Goal: Information Seeking & Learning: Compare options

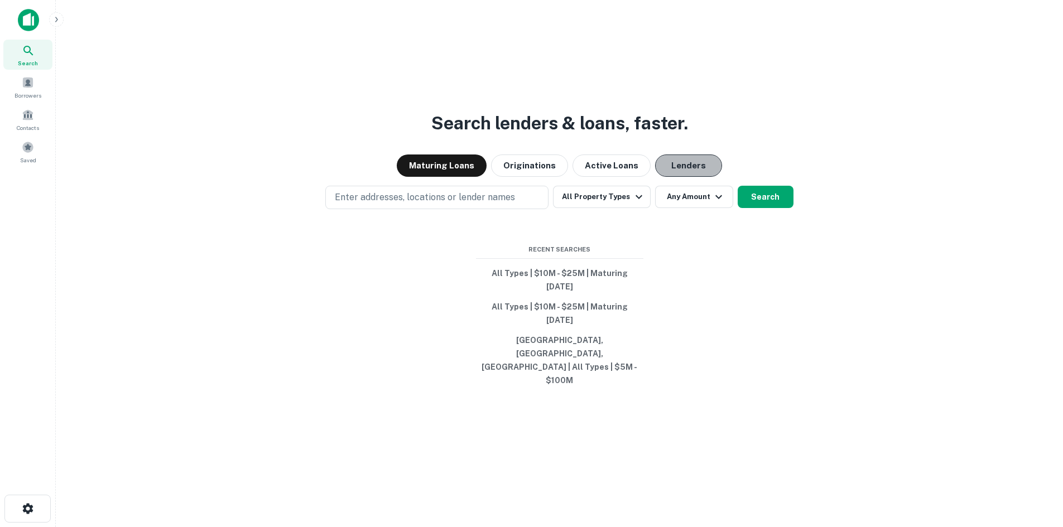
click at [691, 177] on button "Lenders" at bounding box center [688, 166] width 67 height 22
click at [606, 208] on button "All Property Types" at bounding box center [601, 197] width 97 height 22
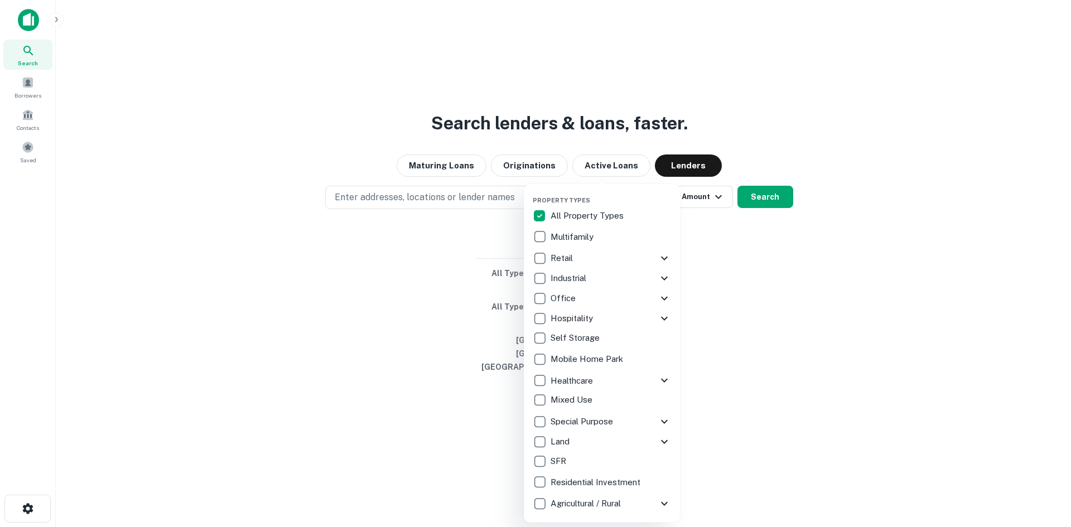
click at [621, 210] on p "All Property Types" at bounding box center [588, 215] width 75 height 13
click at [570, 360] on p "Mobile Home Park" at bounding box center [588, 359] width 75 height 13
click at [431, 245] on div at bounding box center [535, 263] width 1071 height 527
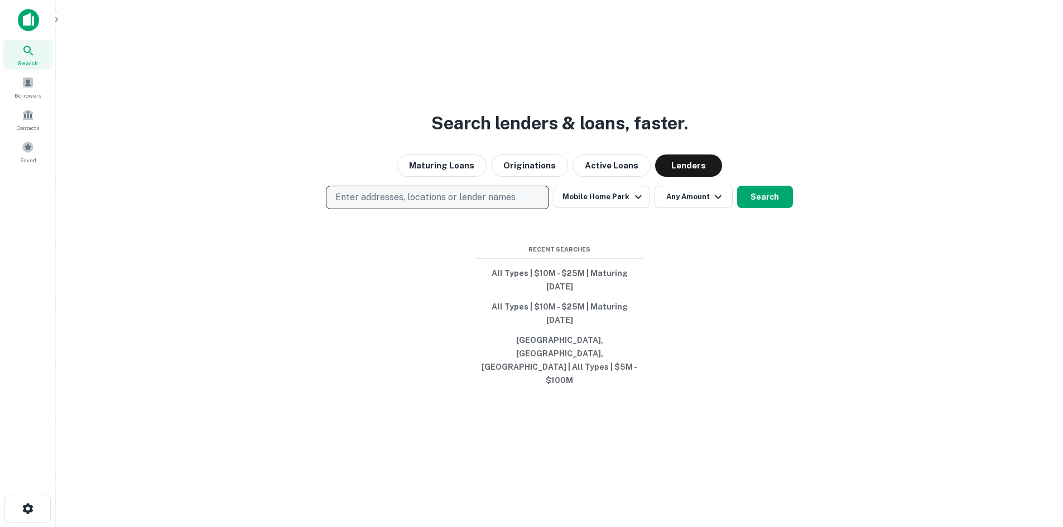
click at [501, 204] on p "Enter addresses, locations or lender names" at bounding box center [425, 197] width 180 height 13
type input "*"
type input "********"
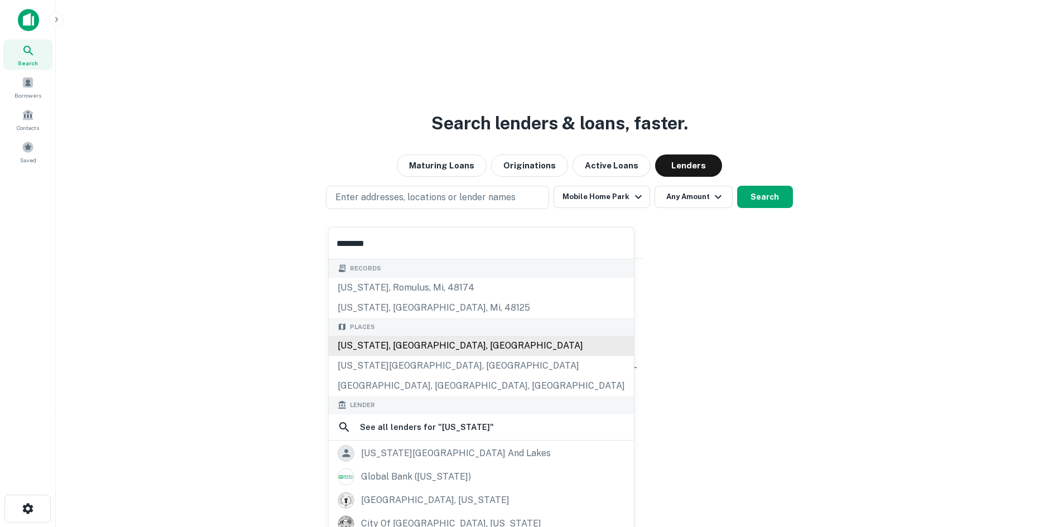
click at [457, 346] on div "[US_STATE], [GEOGRAPHIC_DATA], [GEOGRAPHIC_DATA]" at bounding box center [481, 346] width 305 height 20
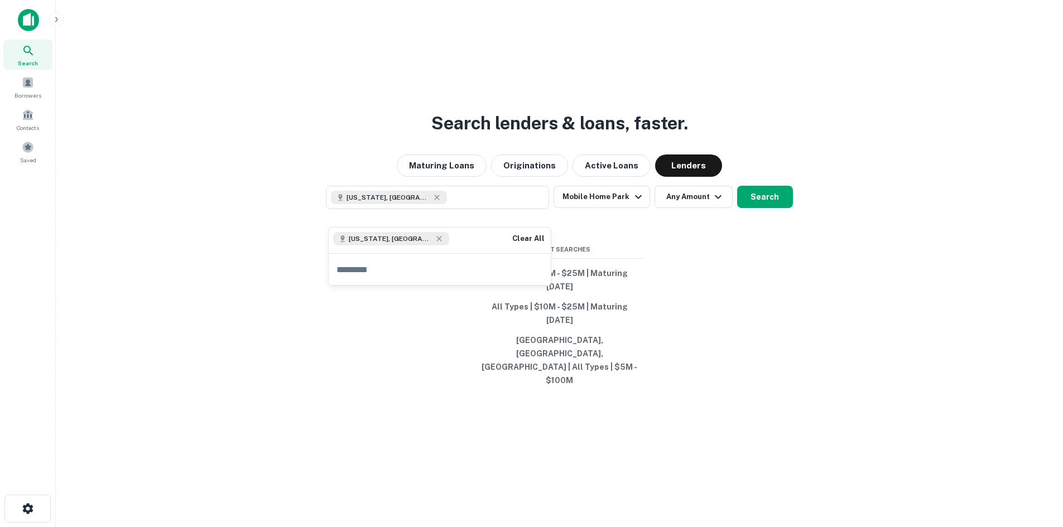
click at [407, 238] on span "[US_STATE], [GEOGRAPHIC_DATA], [GEOGRAPHIC_DATA]" at bounding box center [391, 239] width 84 height 10
click at [519, 235] on button "Clear All" at bounding box center [528, 238] width 36 height 13
click at [424, 243] on input "text" at bounding box center [440, 243] width 222 height 31
click at [434, 204] on p "Enter addresses, locations or lender names" at bounding box center [425, 197] width 180 height 13
click at [450, 204] on p "Enter addresses, locations or lender names" at bounding box center [425, 197] width 180 height 13
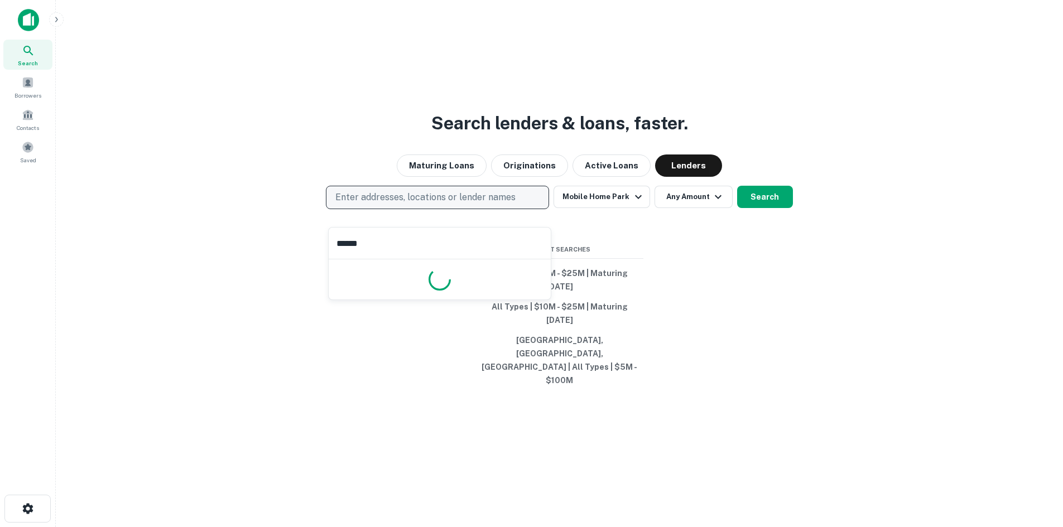
type input "*******"
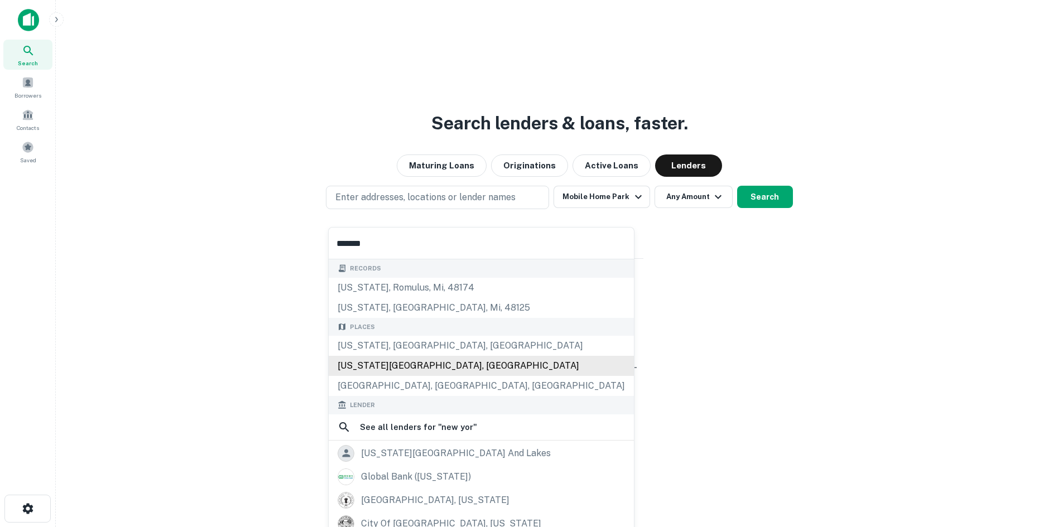
click at [414, 375] on div "[US_STATE][GEOGRAPHIC_DATA], [GEOGRAPHIC_DATA]" at bounding box center [481, 366] width 305 height 20
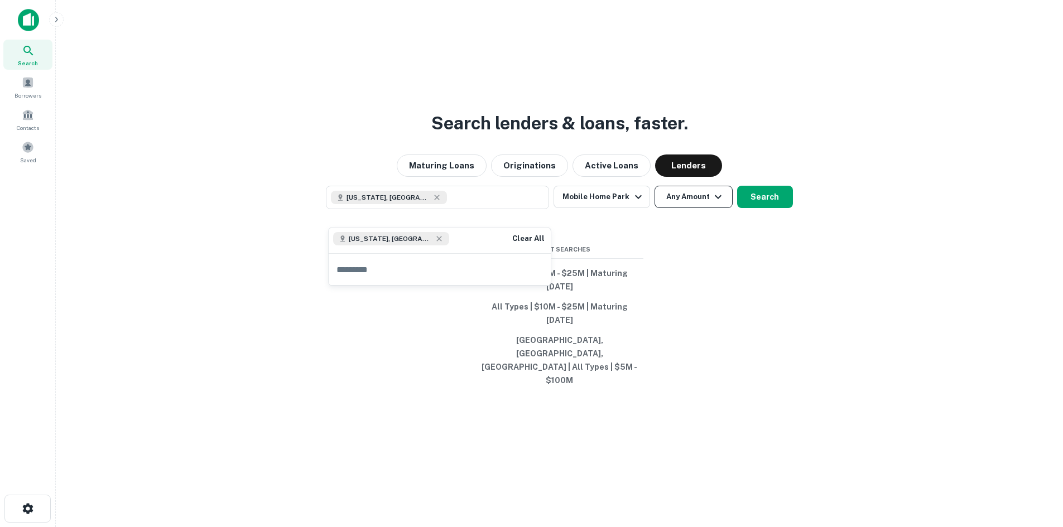
click at [691, 208] on button "Any Amount" at bounding box center [693, 197] width 78 height 22
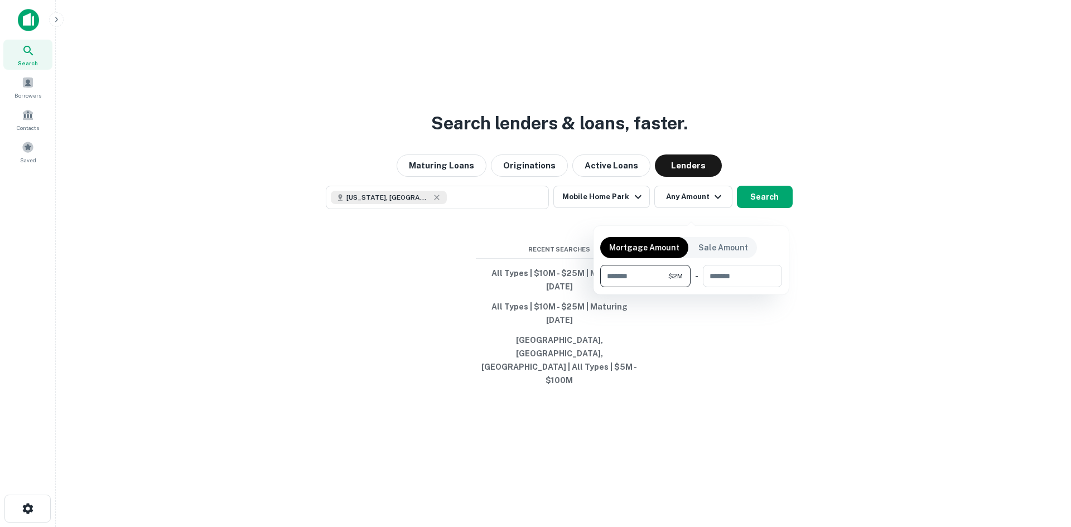
type input "*******"
click at [755, 212] on div at bounding box center [535, 263] width 1071 height 527
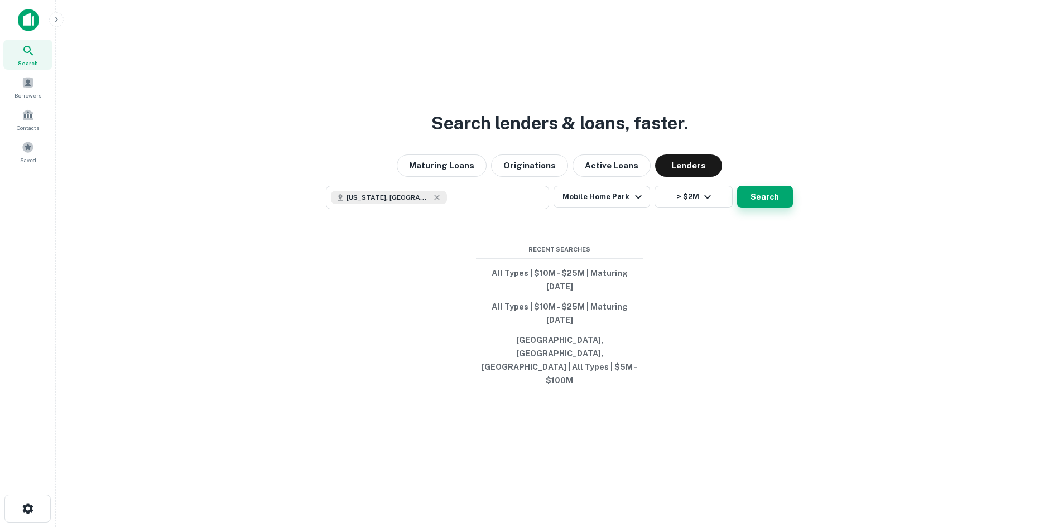
click at [767, 208] on button "Search" at bounding box center [765, 197] width 56 height 22
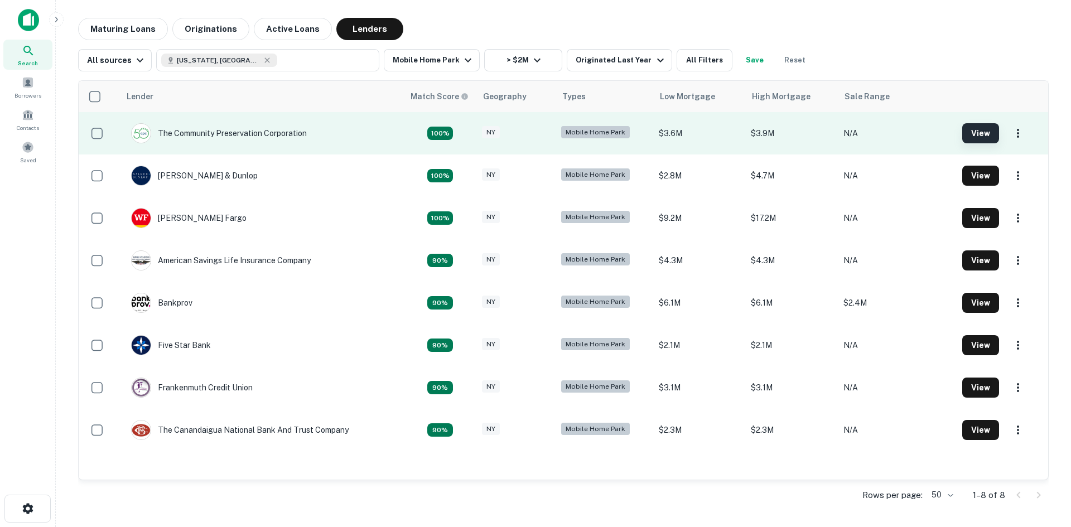
click at [975, 130] on button "View" at bounding box center [980, 133] width 37 height 20
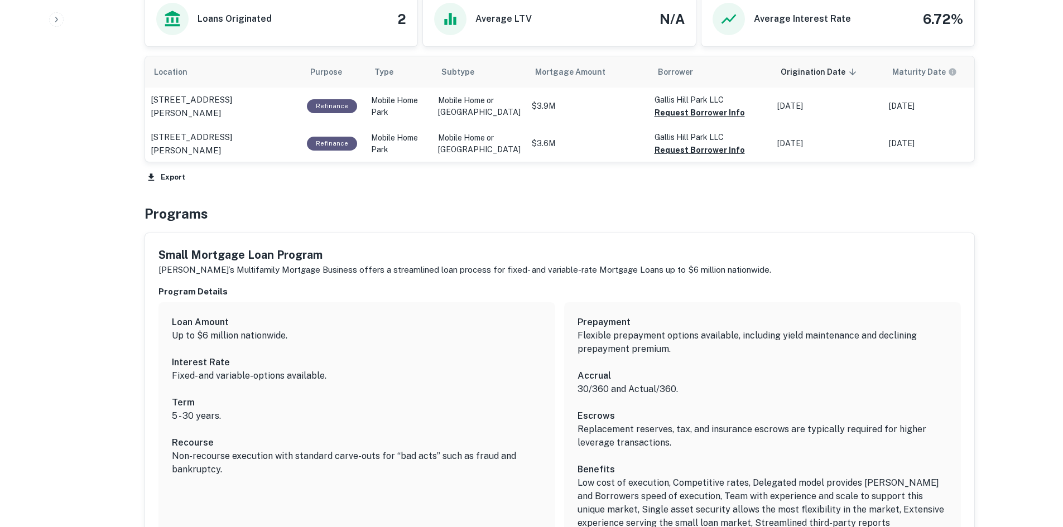
scroll to position [669, 0]
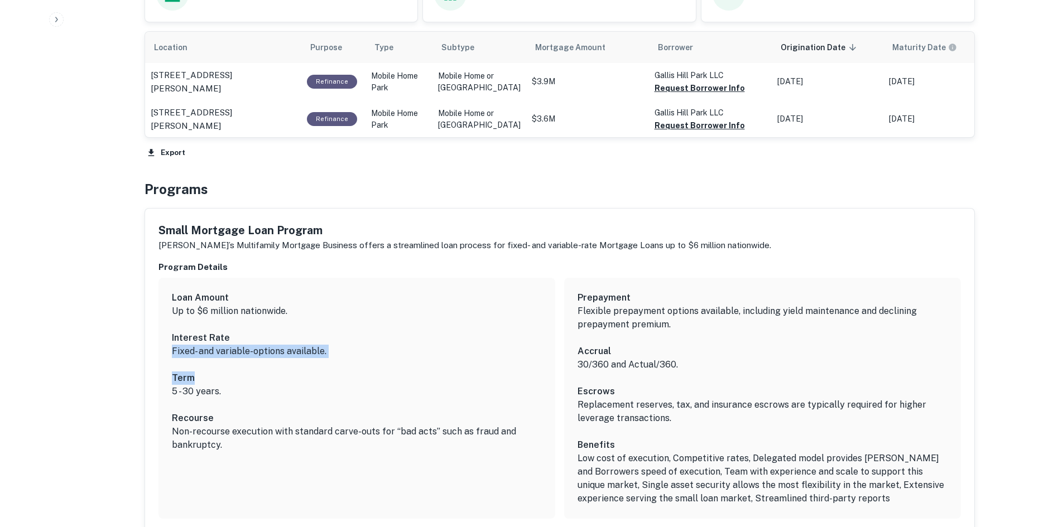
drag, startPoint x: 165, startPoint y: 353, endPoint x: 322, endPoint y: 365, distance: 157.2
drag, startPoint x: 322, startPoint y: 365, endPoint x: 142, endPoint y: 272, distance: 202.1
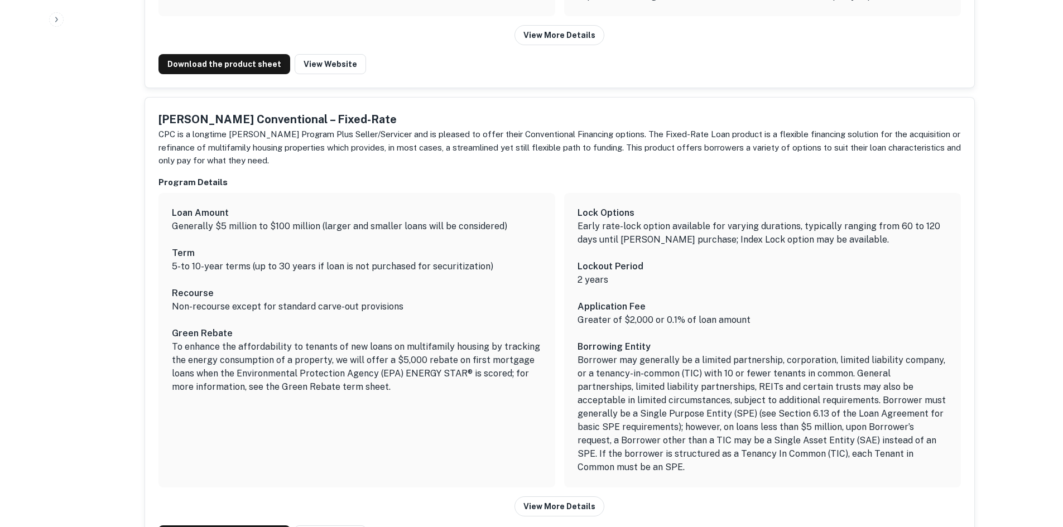
scroll to position [1171, 0]
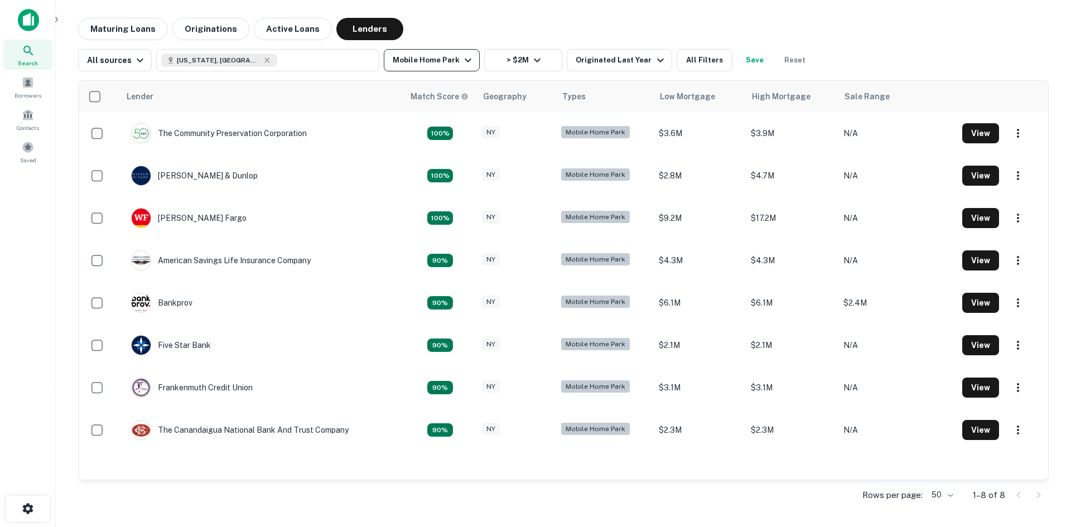
click at [455, 53] on button "Mobile Home Park" at bounding box center [432, 60] width 96 height 22
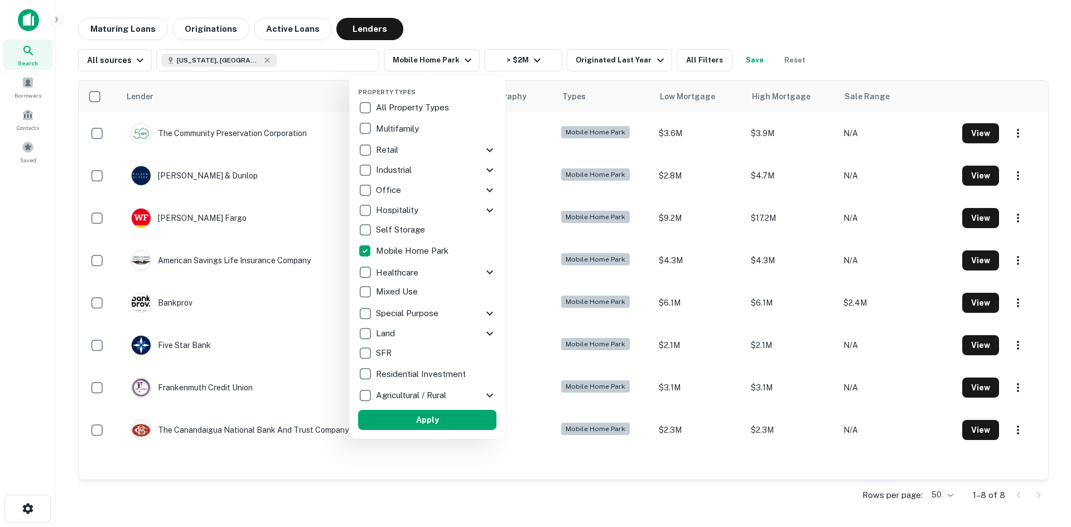
click at [399, 314] on p "Special Purpose" at bounding box center [408, 313] width 65 height 13
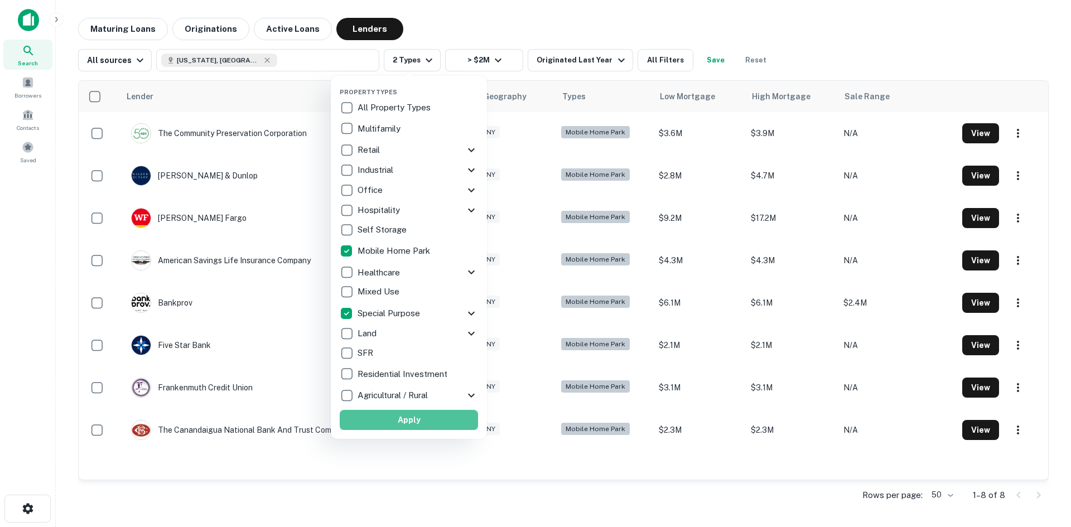
click at [435, 416] on button "Apply" at bounding box center [409, 420] width 138 height 20
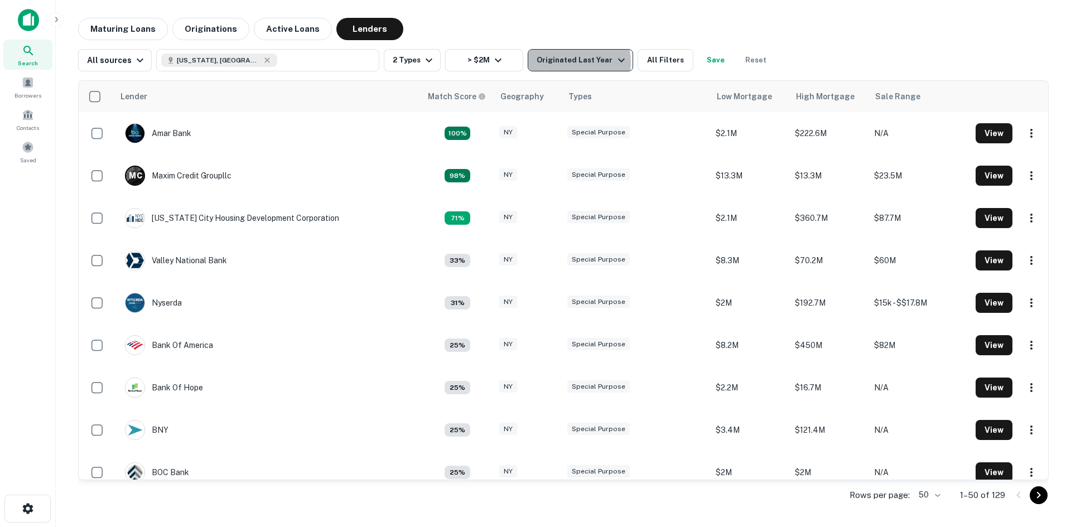
click at [575, 62] on div "Originated Last Year" at bounding box center [582, 60] width 91 height 13
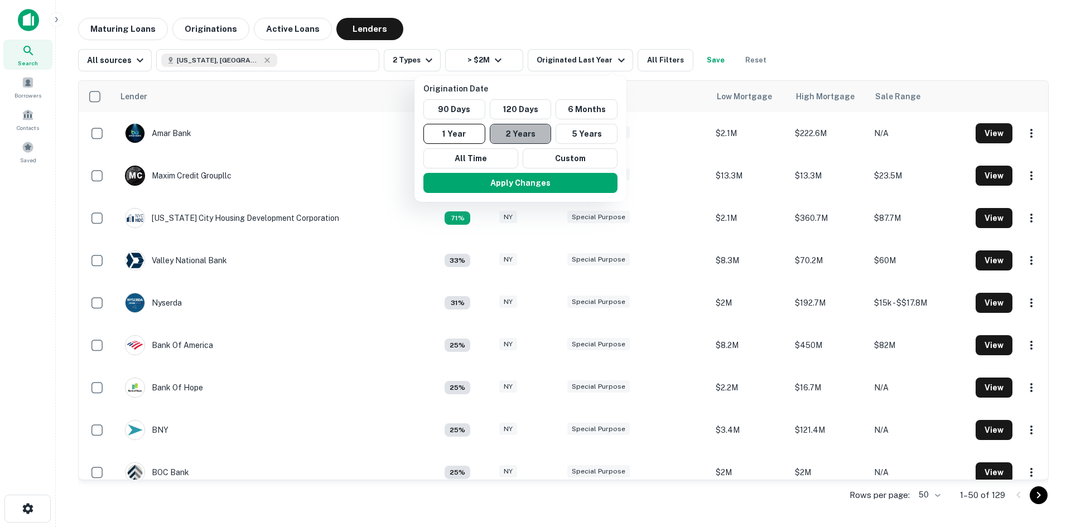
click at [529, 134] on button "2 Years" at bounding box center [521, 134] width 62 height 20
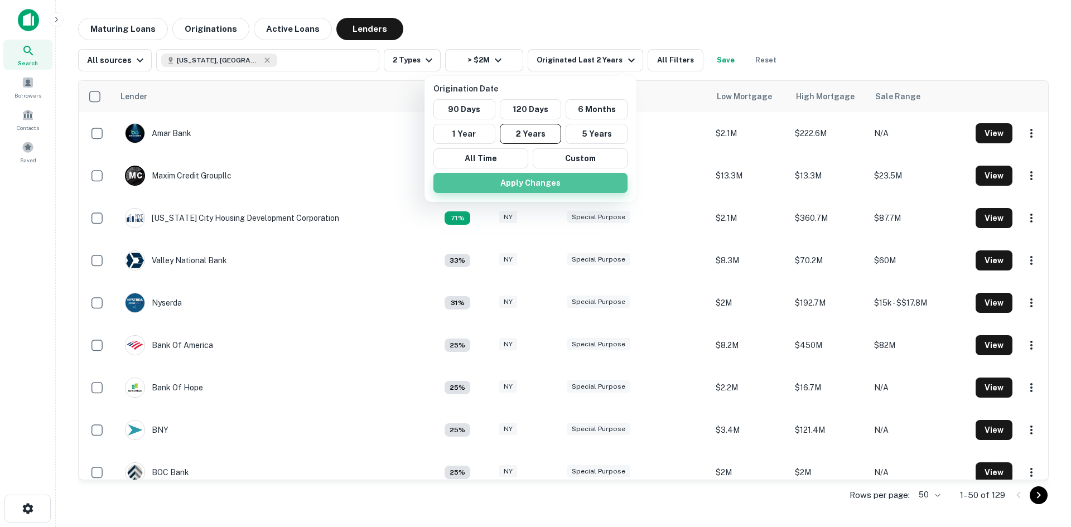
click at [571, 182] on button "Apply Changes" at bounding box center [530, 183] width 194 height 20
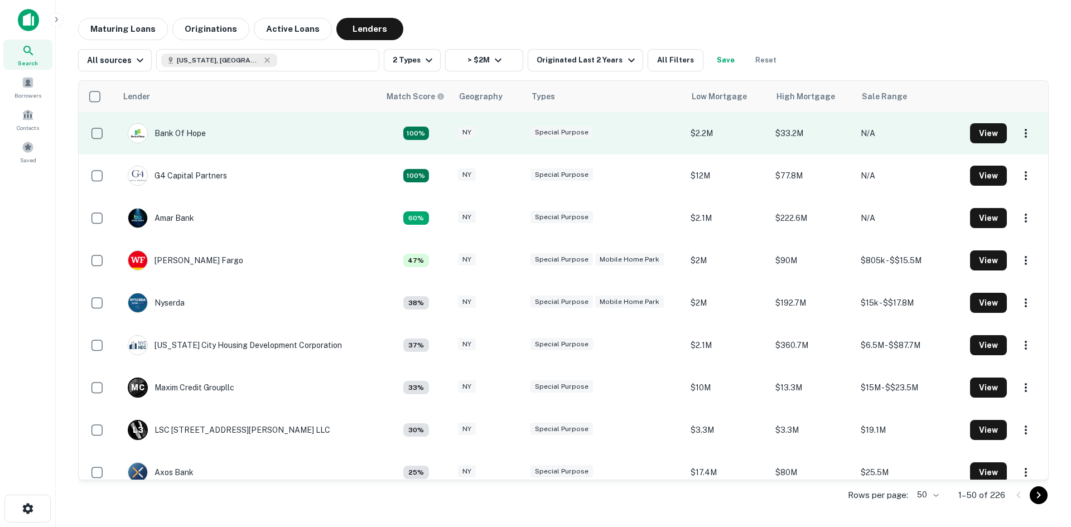
click at [621, 128] on div "Special Purpose" at bounding box center [605, 133] width 148 height 15
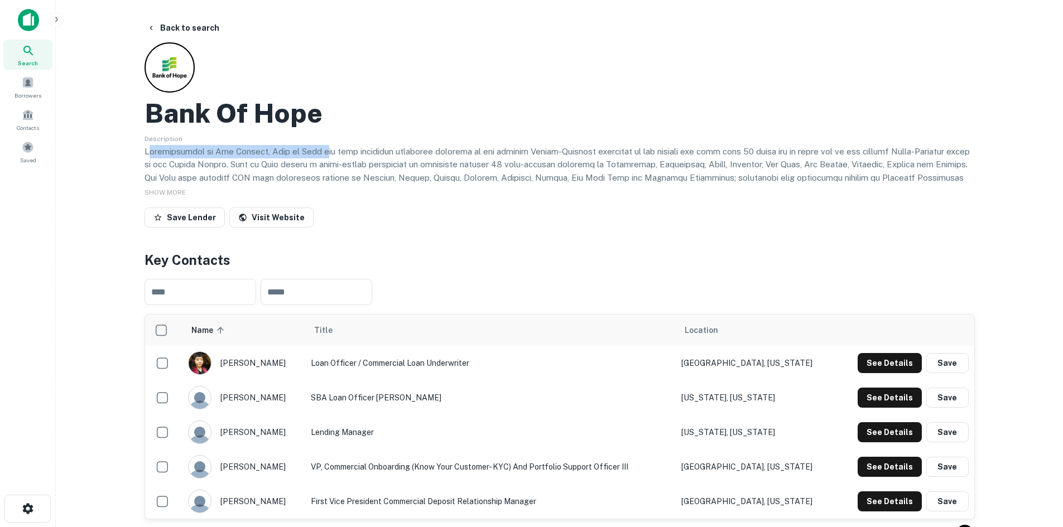
drag, startPoint x: 149, startPoint y: 155, endPoint x: 326, endPoint y: 152, distance: 176.9
click at [326, 152] on p at bounding box center [559, 197] width 830 height 105
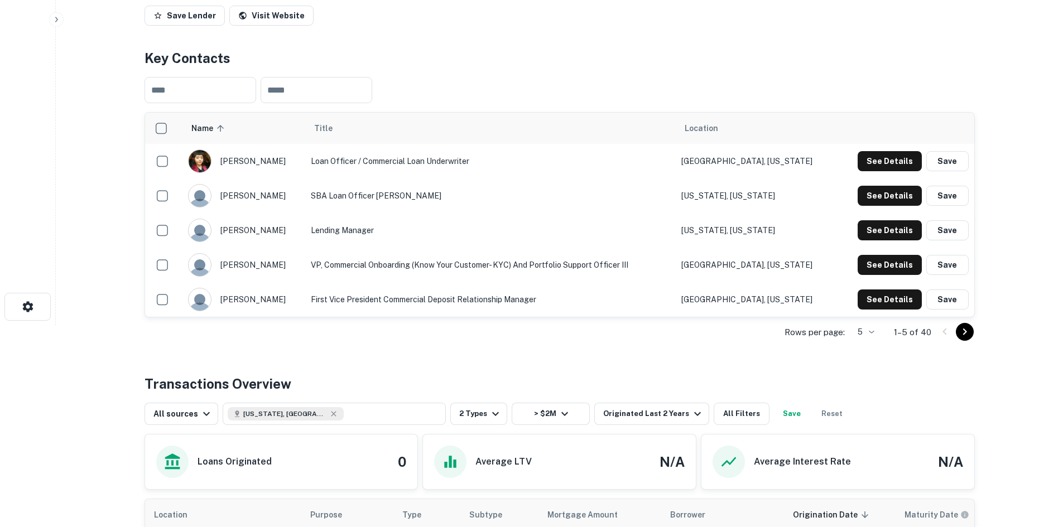
scroll to position [167, 0]
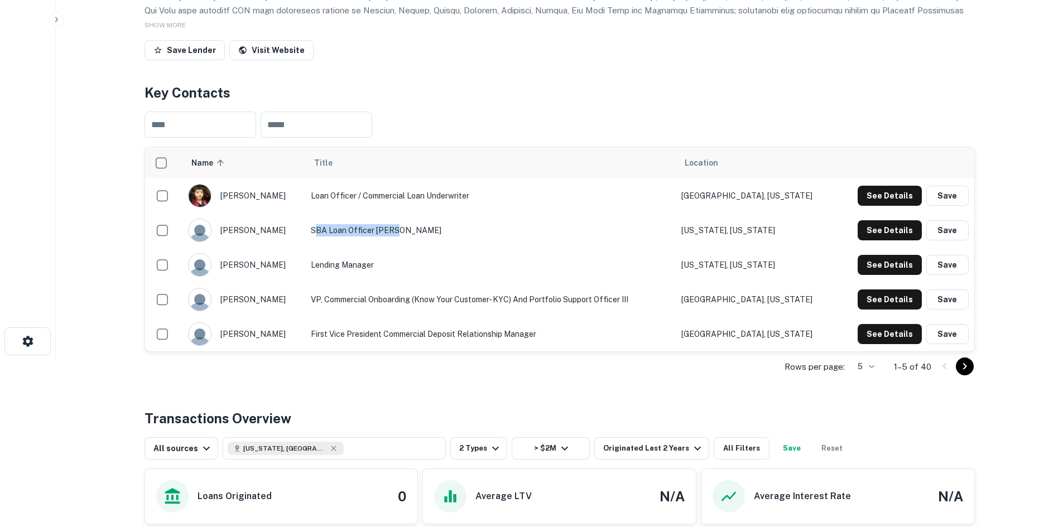
drag, startPoint x: 320, startPoint y: 230, endPoint x: 396, endPoint y: 234, distance: 76.5
click at [396, 234] on td "SBA Loan Officer [PERSON_NAME]" at bounding box center [490, 230] width 370 height 35
drag, startPoint x: 312, startPoint y: 267, endPoint x: 380, endPoint y: 268, distance: 67.5
click at [380, 268] on td "Lending Manager" at bounding box center [490, 265] width 370 height 35
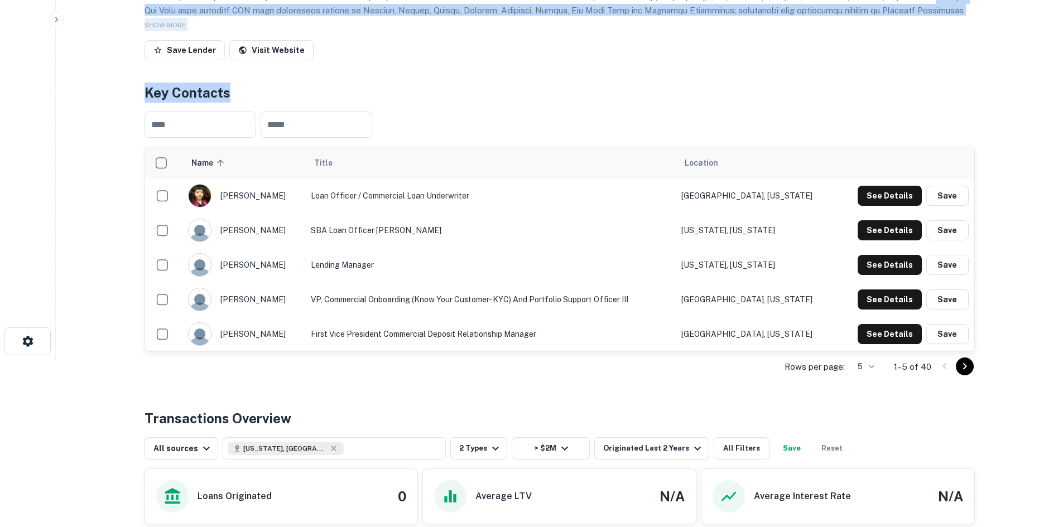
click at [167, 138] on main "Back to search Bank Of Hope Description SHOW MORE Save Lender Visit Website Key…" at bounding box center [559, 96] width 1007 height 527
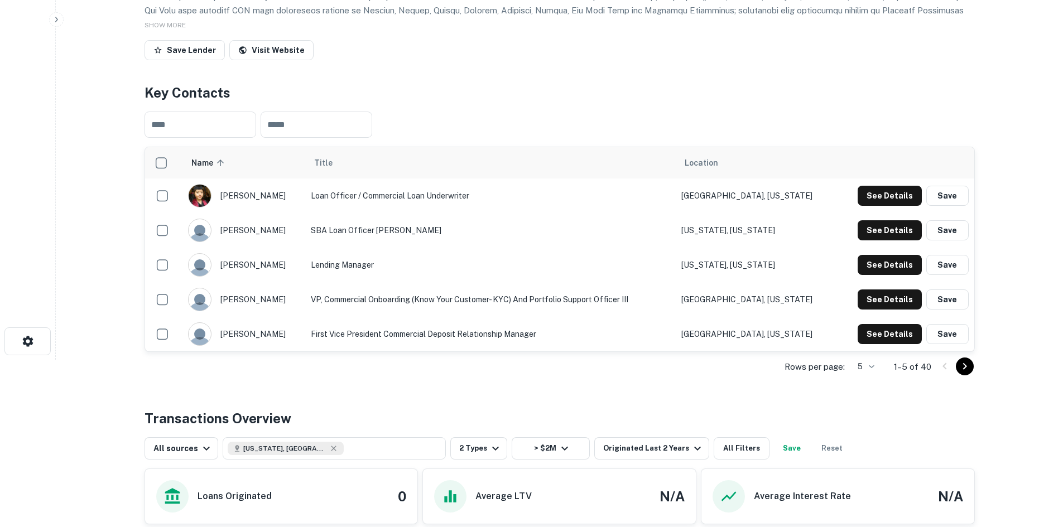
click at [433, 108] on div "​ ​" at bounding box center [559, 125] width 830 height 44
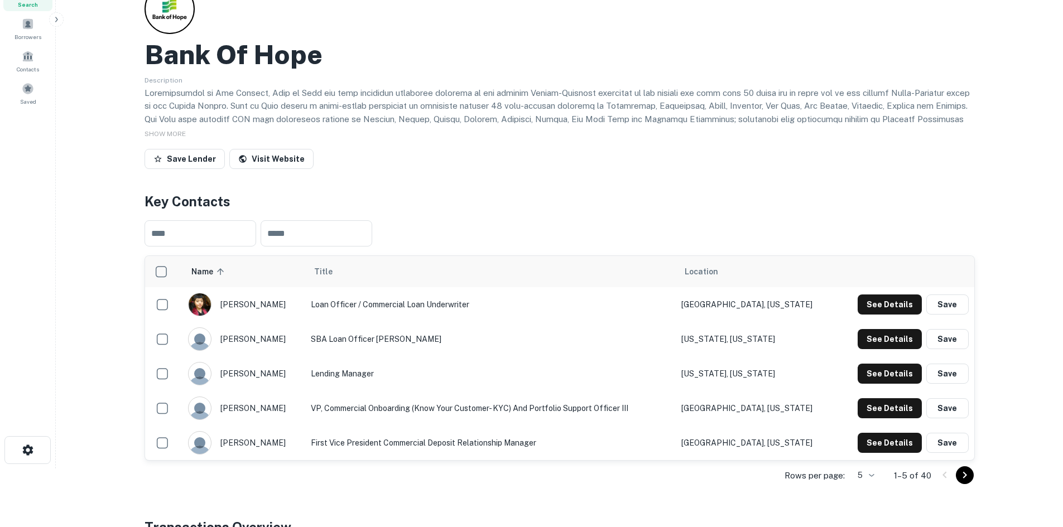
scroll to position [0, 0]
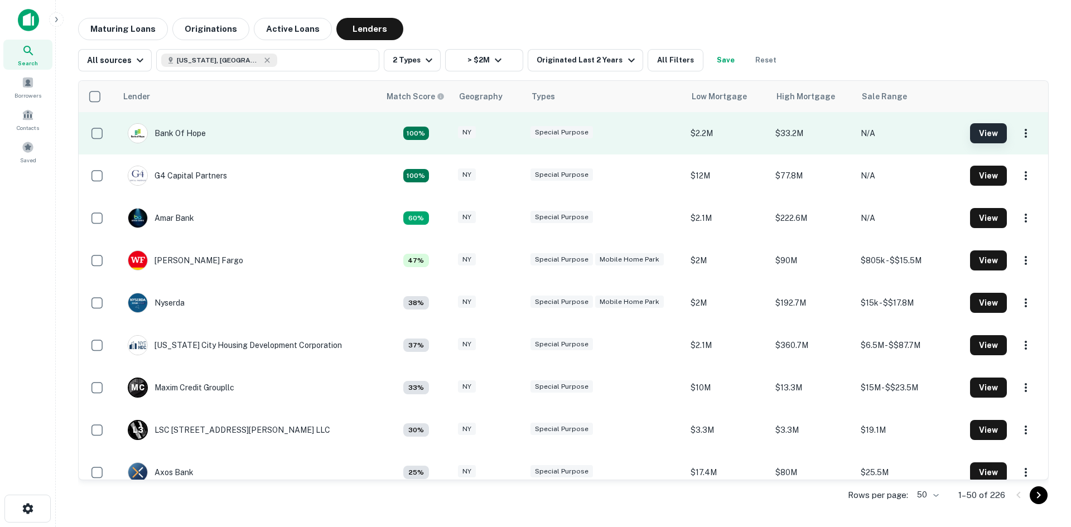
click at [979, 131] on button "View" at bounding box center [988, 133] width 37 height 20
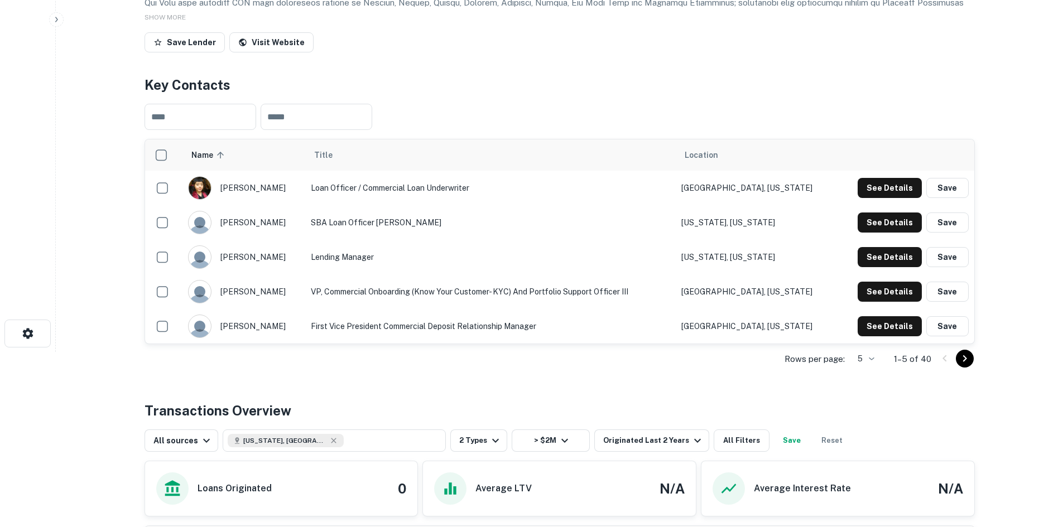
scroll to position [139, 0]
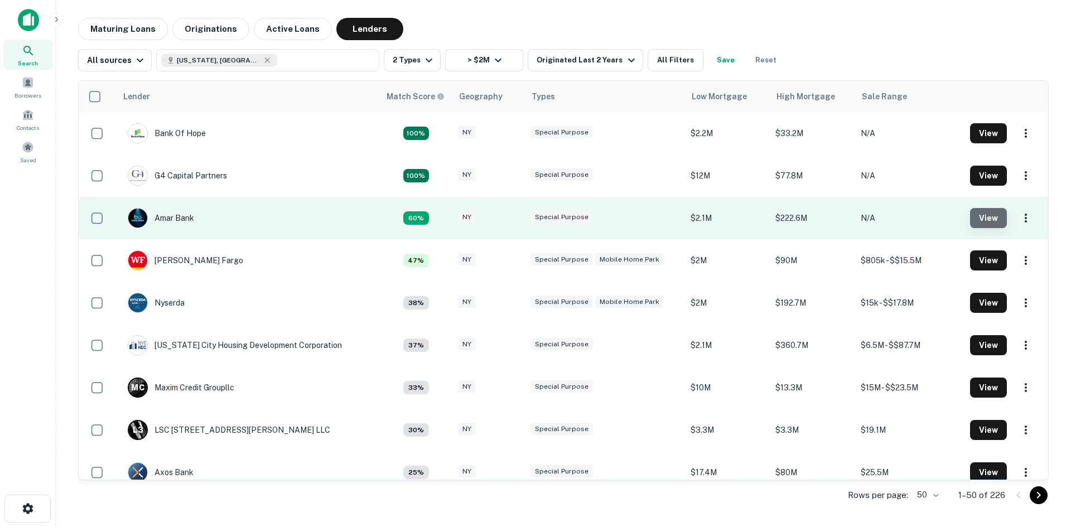
click at [990, 216] on button "View" at bounding box center [988, 218] width 37 height 20
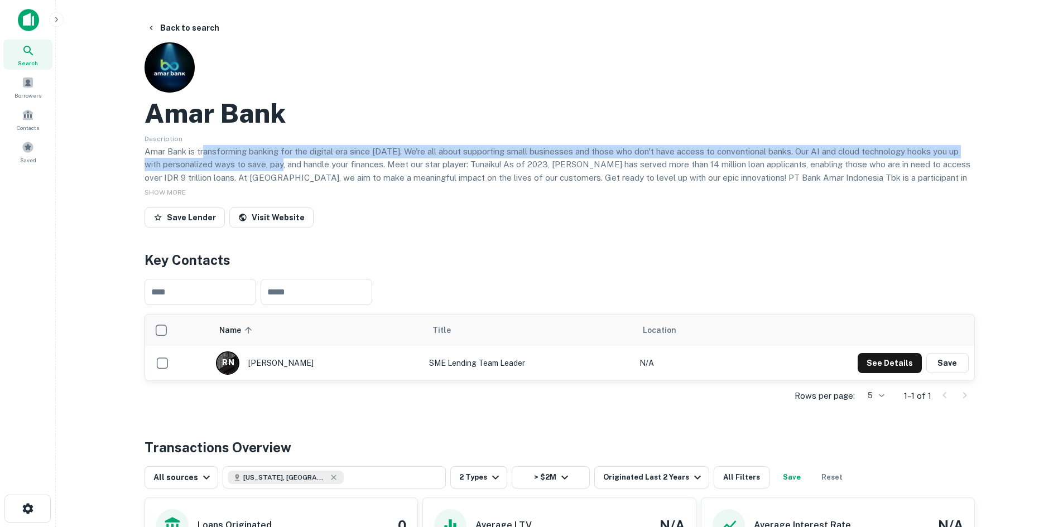
drag, startPoint x: 209, startPoint y: 149, endPoint x: 268, endPoint y: 169, distance: 62.4
click at [267, 169] on p "Amar Bank is transforming banking for the digital era since [DATE]. We're all a…" at bounding box center [559, 171] width 830 height 52
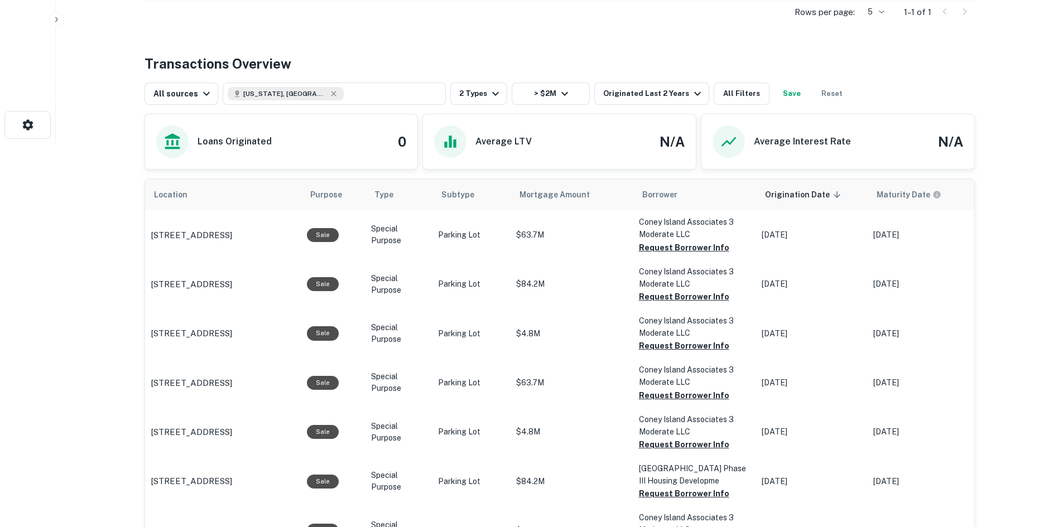
scroll to position [390, 0]
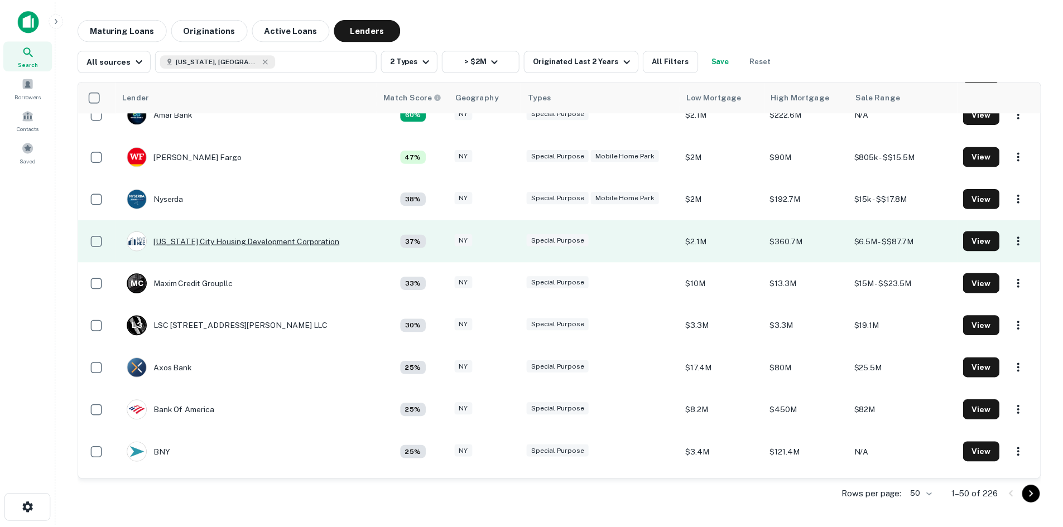
scroll to position [112, 0]
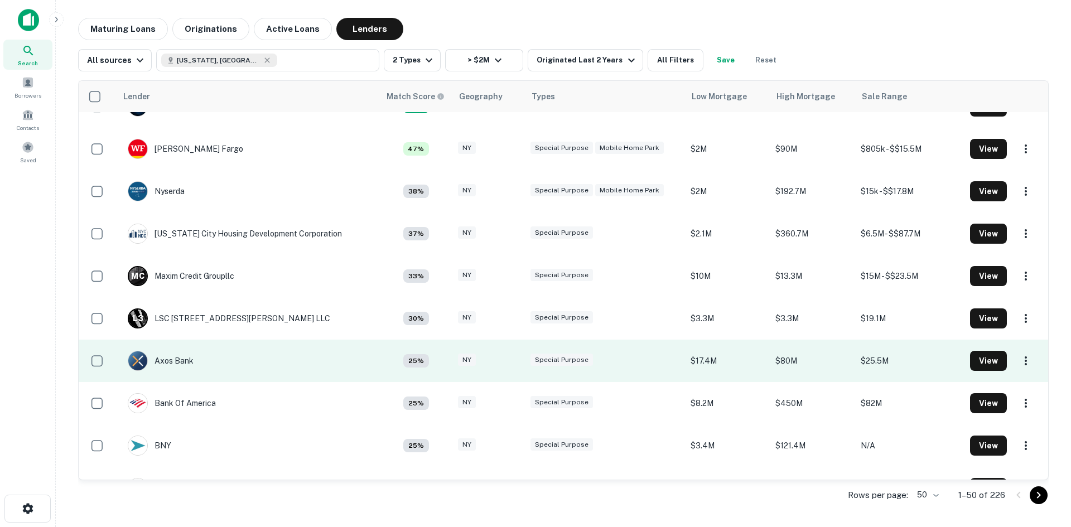
click at [339, 359] on td "Axos Bank" at bounding box center [248, 361] width 263 height 42
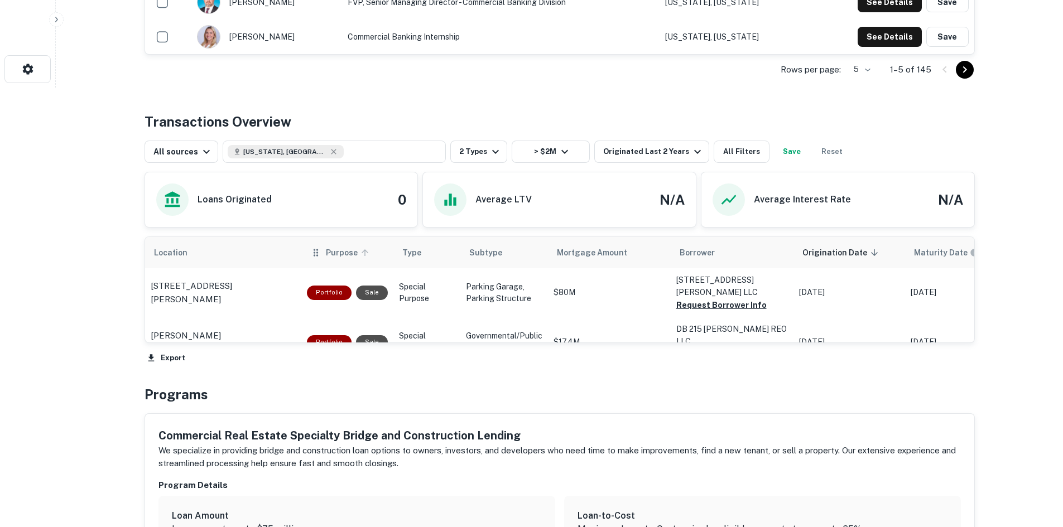
scroll to position [446, 0]
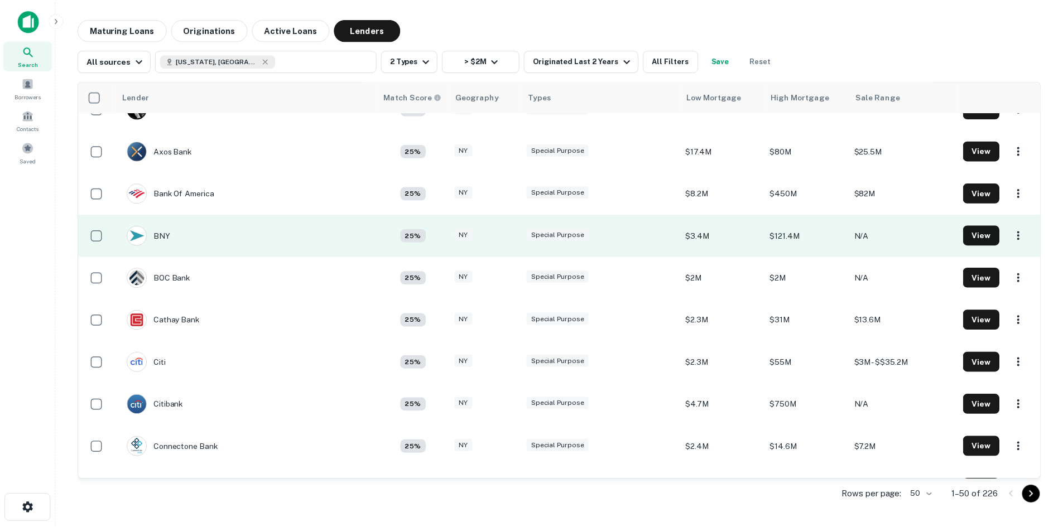
scroll to position [335, 0]
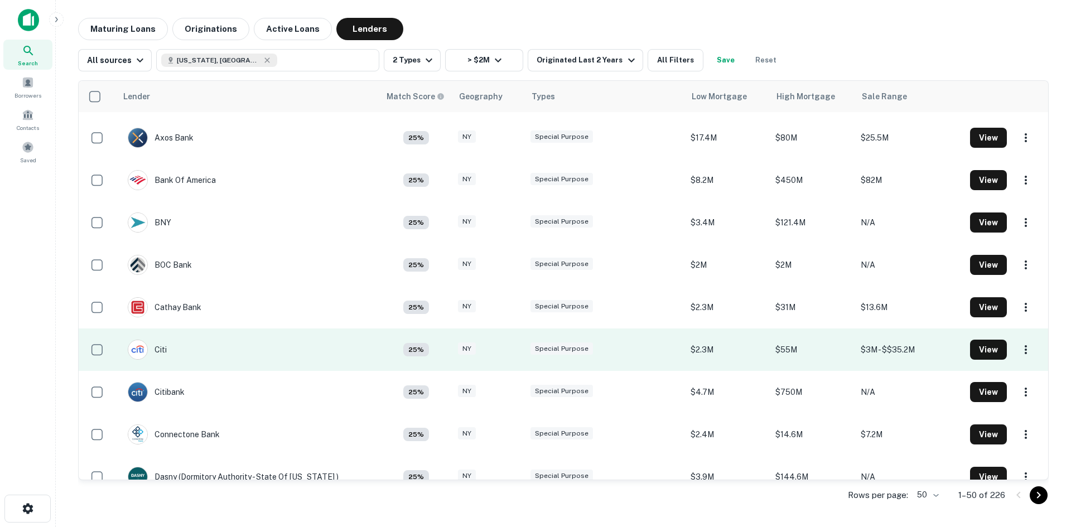
click at [356, 356] on td "Citi" at bounding box center [248, 350] width 263 height 42
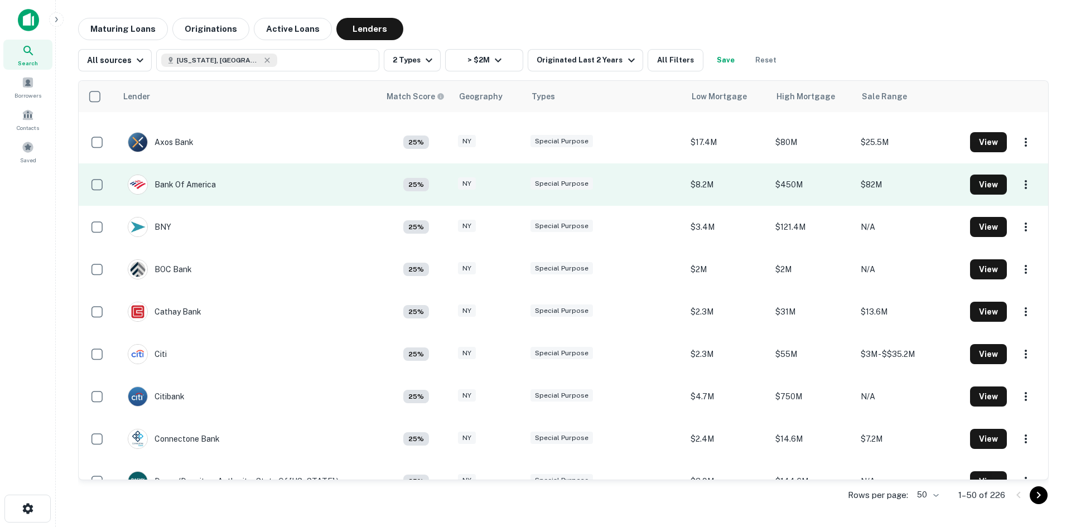
scroll to position [335, 0]
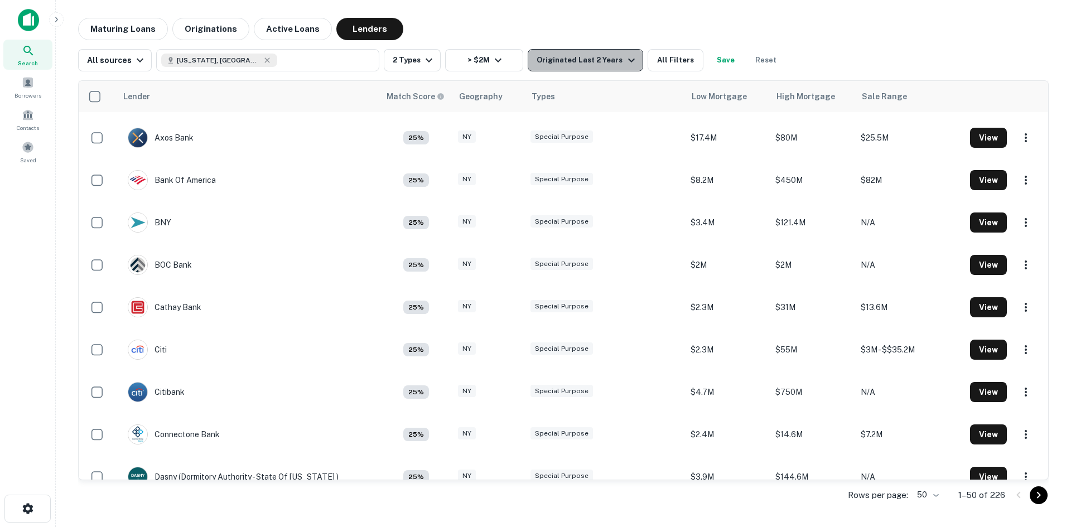
drag, startPoint x: 615, startPoint y: 62, endPoint x: 601, endPoint y: 61, distance: 14.0
click at [601, 61] on div "Originated Last 2 Years" at bounding box center [587, 60] width 101 height 13
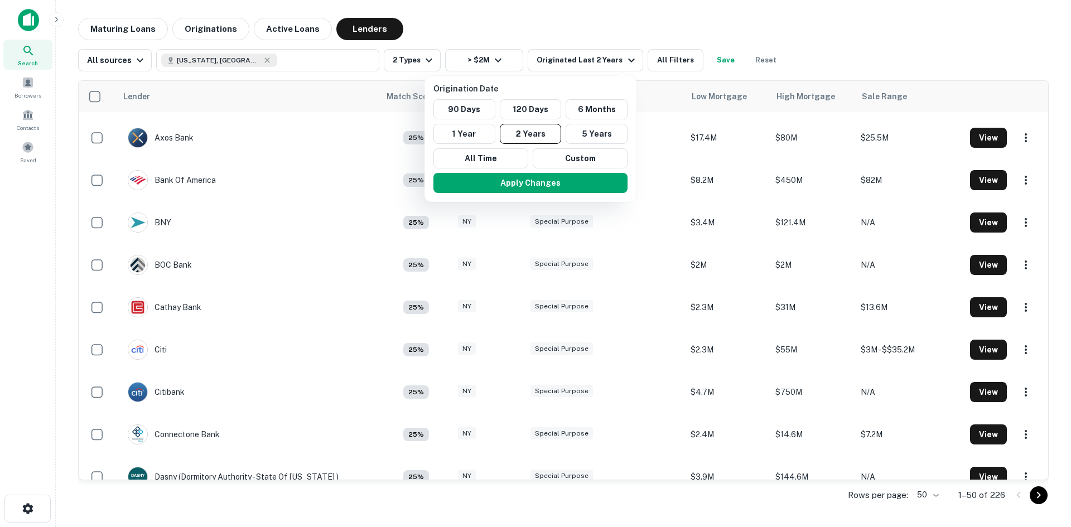
click at [414, 57] on div at bounding box center [535, 263] width 1071 height 527
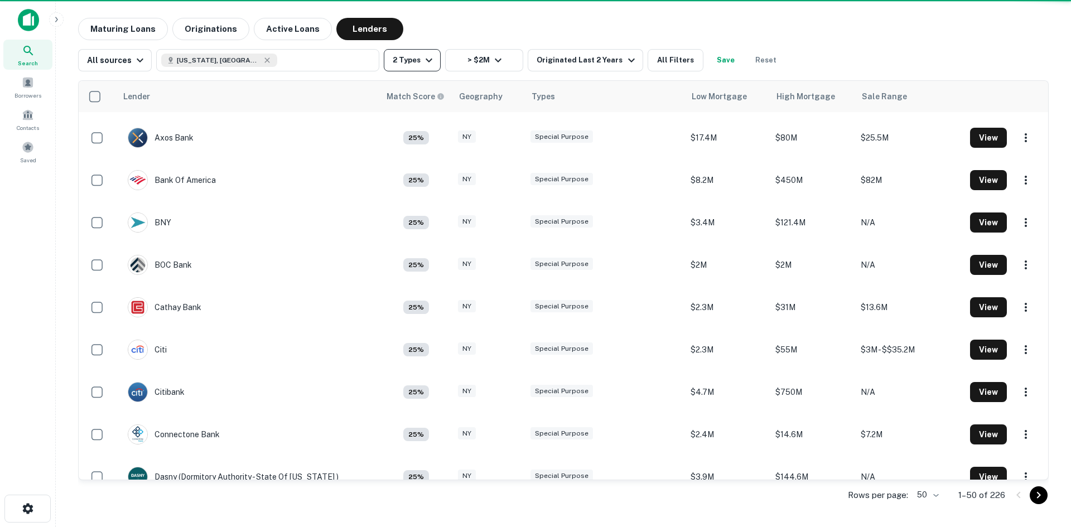
click at [422, 57] on icon "button" at bounding box center [428, 60] width 13 height 13
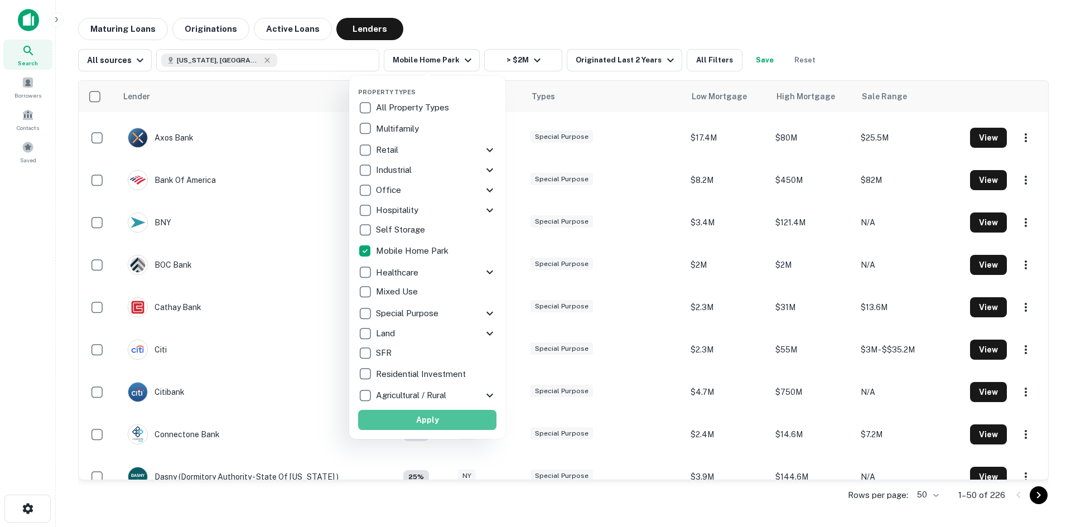
click at [483, 429] on button "Apply" at bounding box center [427, 420] width 138 height 20
